Goal: Task Accomplishment & Management: Manage account settings

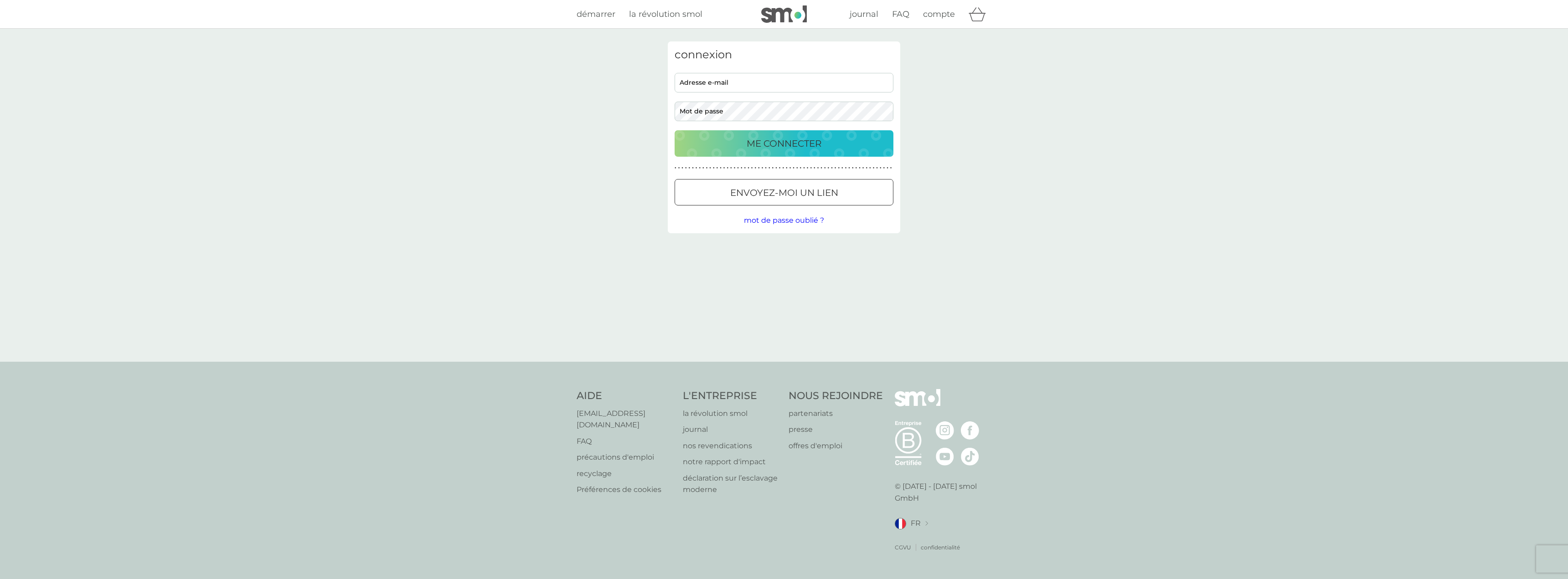
click at [796, 81] on input "adresse e-mail" at bounding box center [783, 83] width 219 height 19
type input "flomel0171@hotmail.com"
click at [674, 130] on button "ME CONNECTER" at bounding box center [783, 143] width 219 height 26
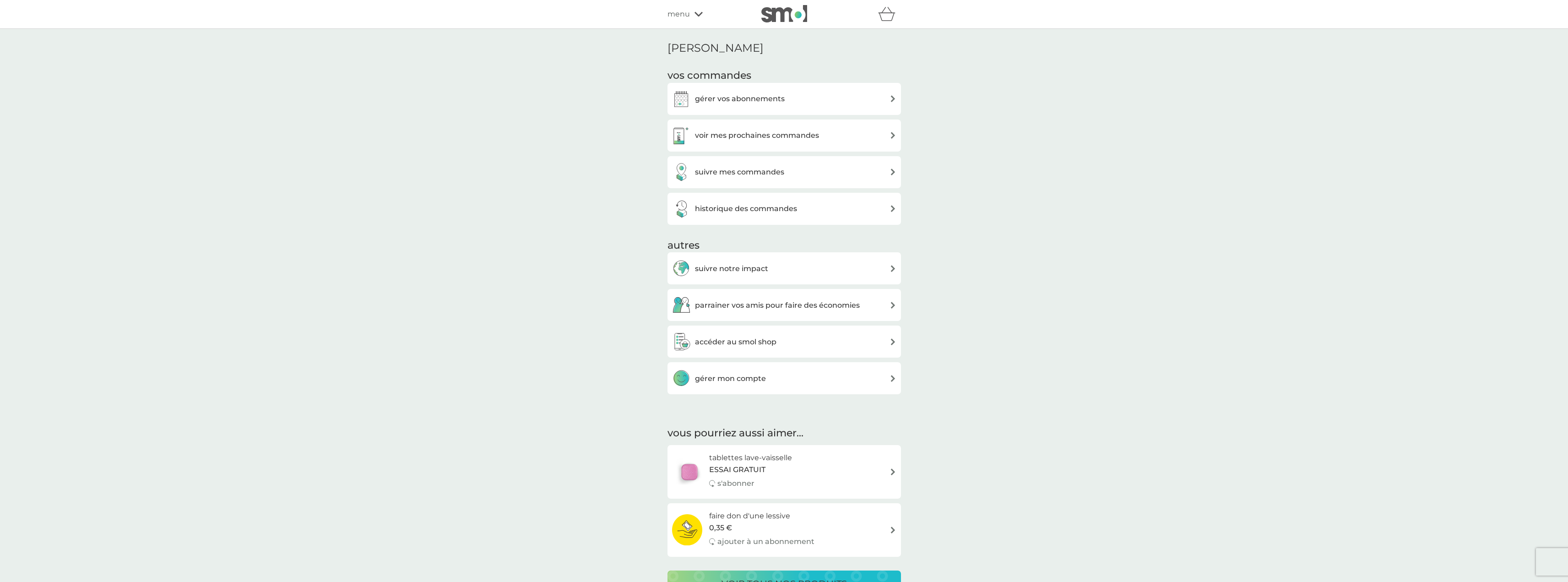
click at [790, 138] on h3 "voir mes prochaines commandes" at bounding box center [757, 135] width 124 height 12
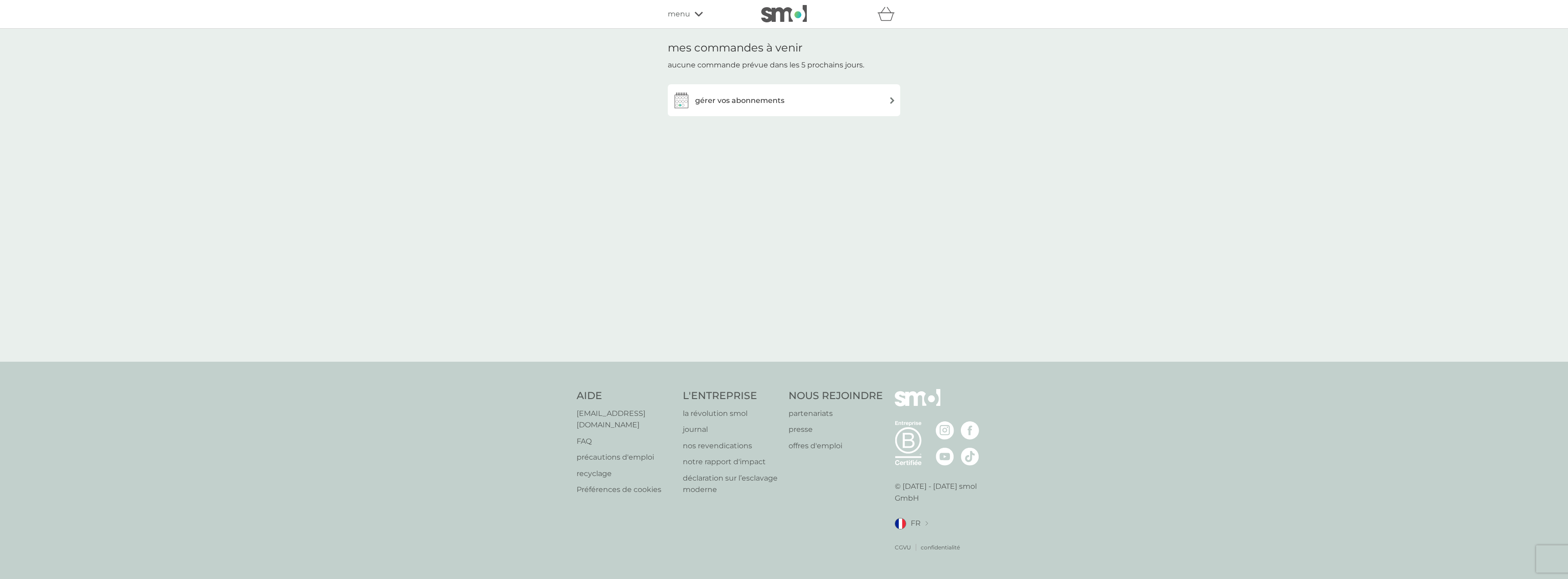
click at [723, 101] on h3 "gérer vos abonnements" at bounding box center [740, 100] width 89 height 12
